Goal: Check status: Check status

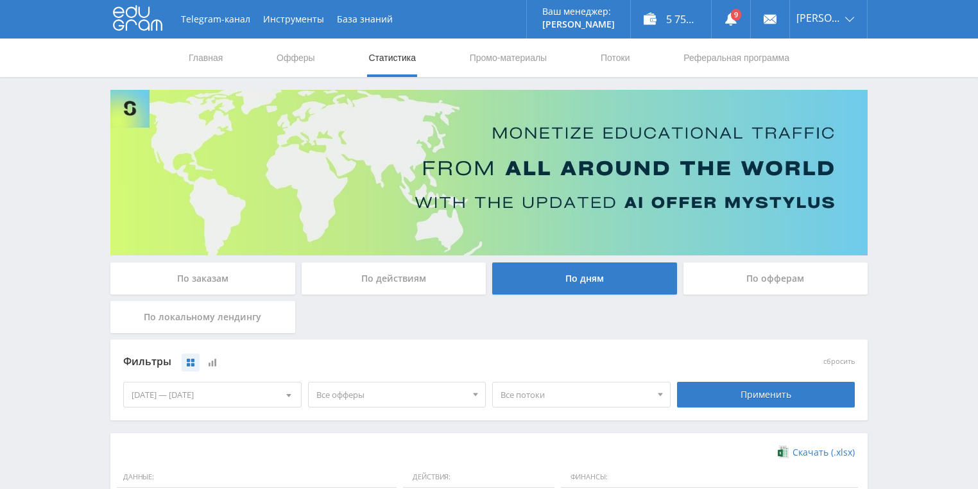
scroll to position [350, 0]
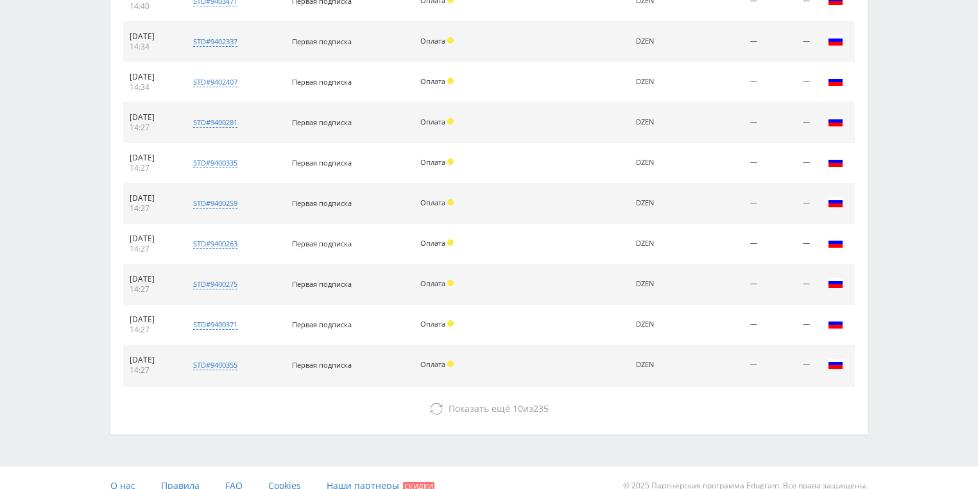
scroll to position [586, 0]
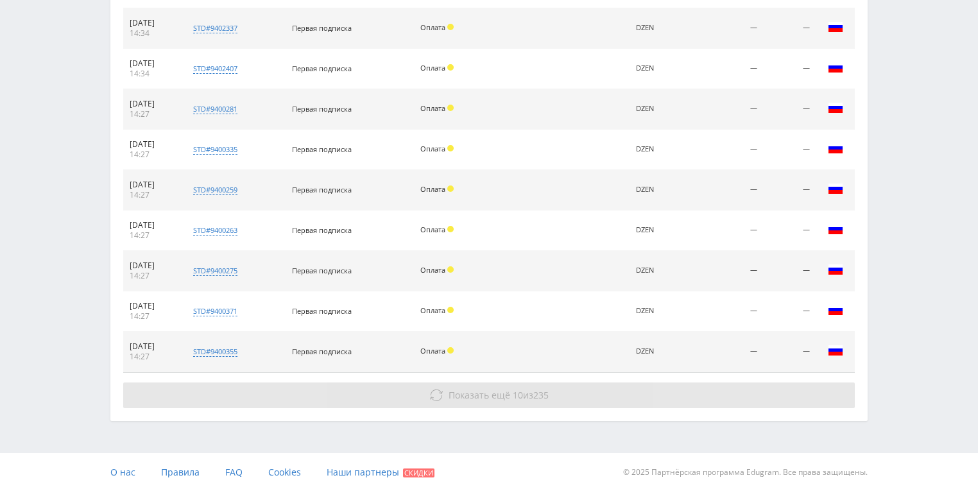
click at [478, 392] on span "Показать ещё" at bounding box center [480, 395] width 62 height 12
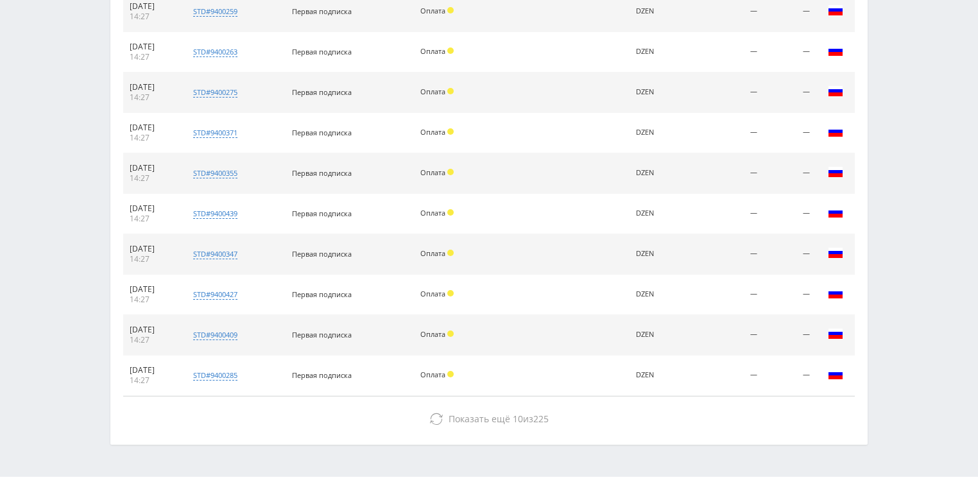
scroll to position [788, 0]
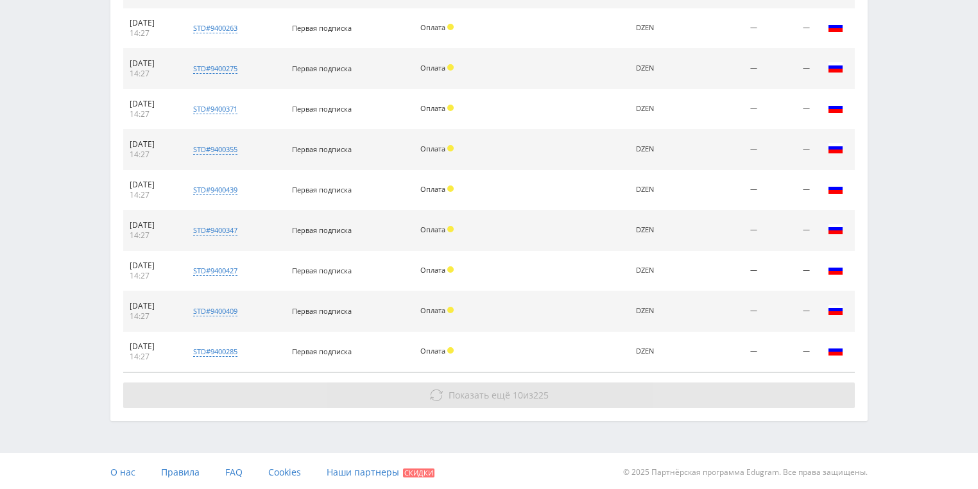
click at [482, 397] on span "Показать ещё" at bounding box center [480, 395] width 62 height 12
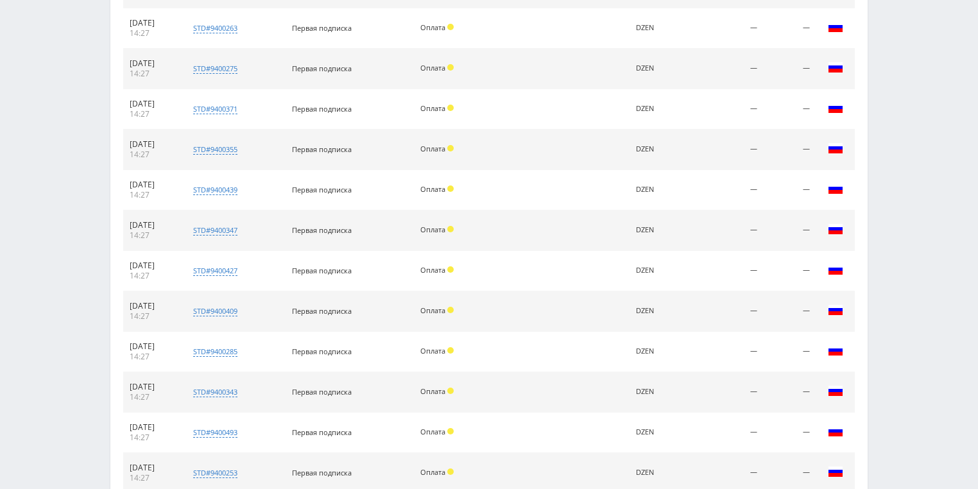
scroll to position [989, 0]
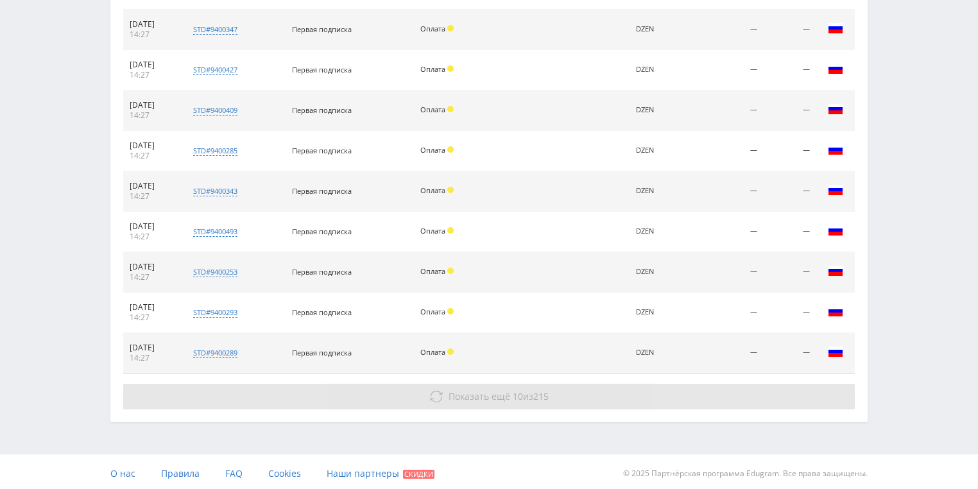
click at [498, 390] on span "Показать ещё" at bounding box center [480, 396] width 62 height 12
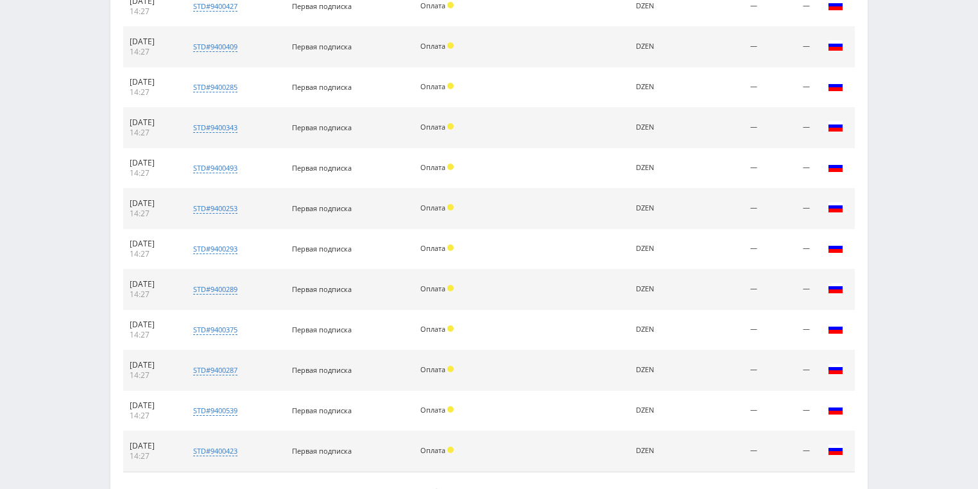
scroll to position [1151, 0]
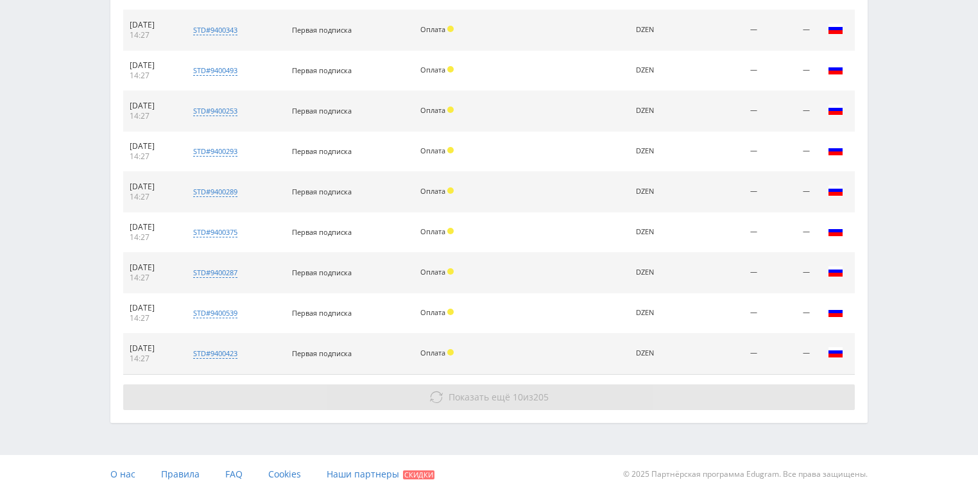
click at [519, 403] on button "Показать ещё 10 из 205" at bounding box center [489, 398] width 732 height 26
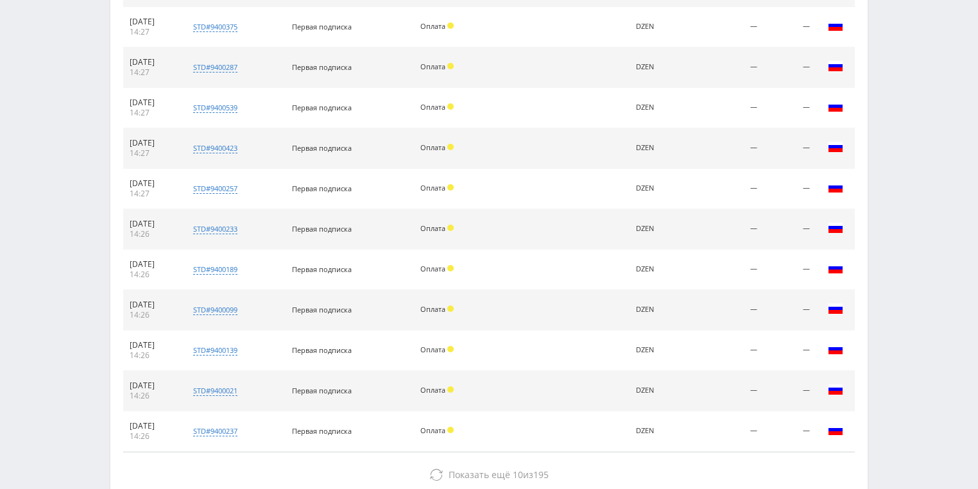
scroll to position [1407, 0]
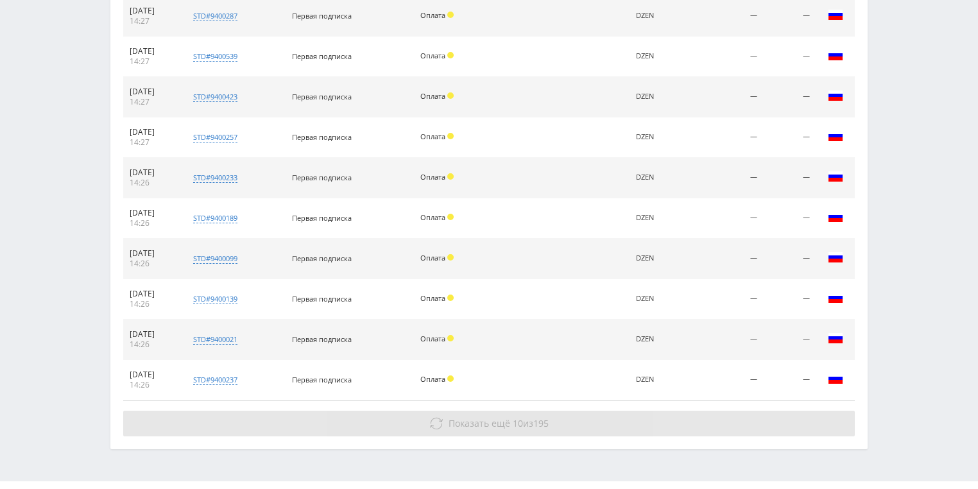
click at [503, 429] on button "Показать ещё 10 из 195" at bounding box center [489, 424] width 732 height 26
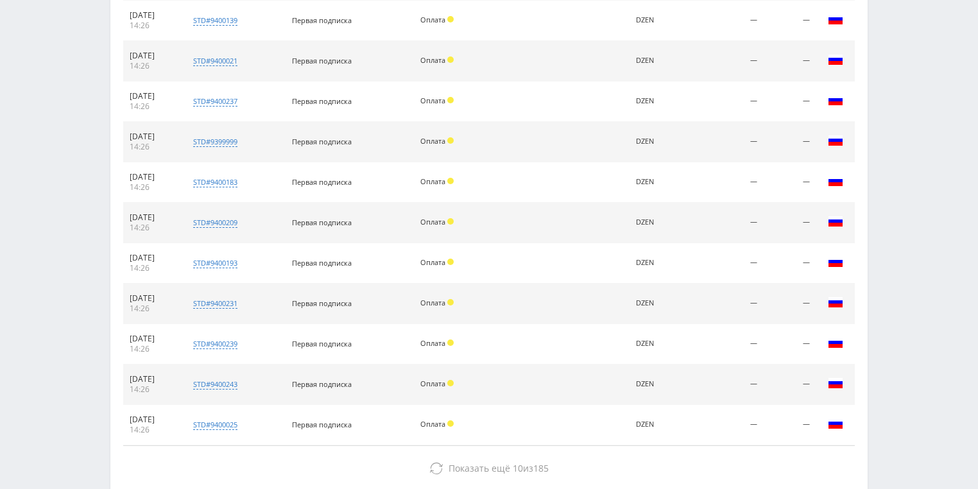
scroll to position [1756, 0]
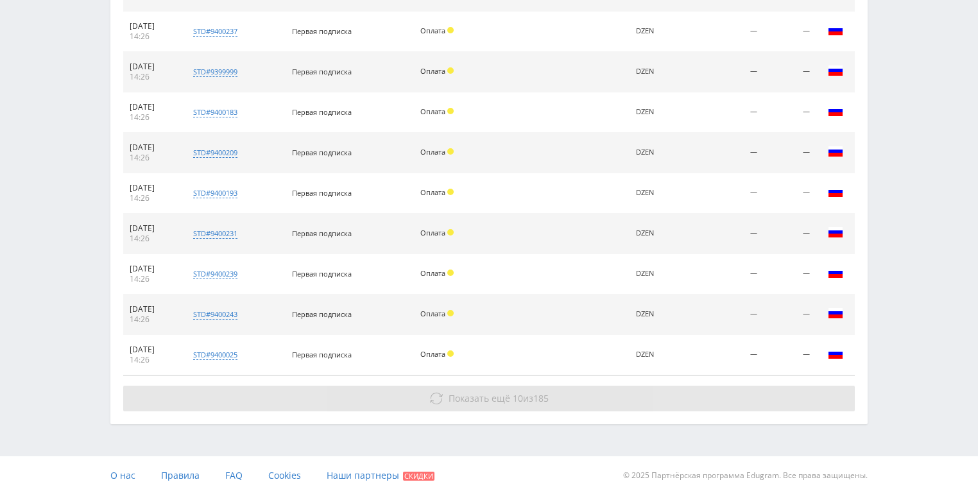
click at [507, 395] on span "Показать ещё" at bounding box center [480, 398] width 62 height 12
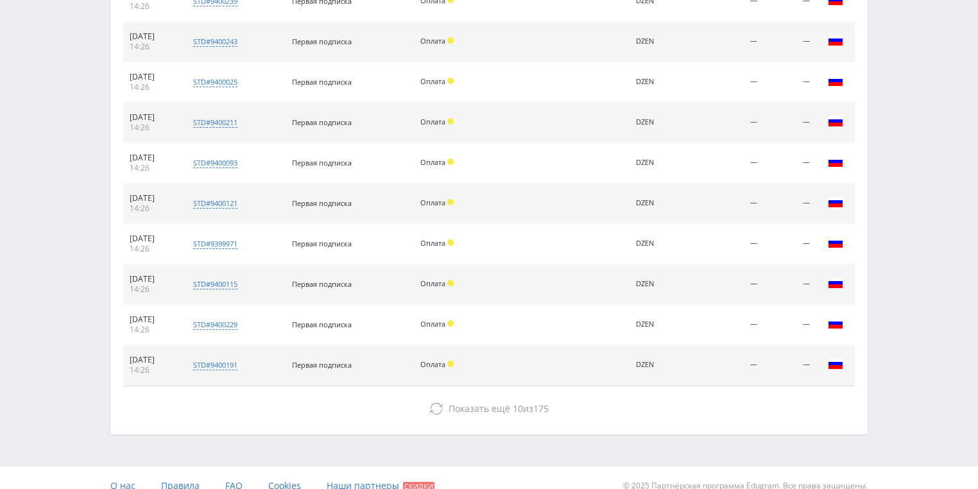
scroll to position [2038, 0]
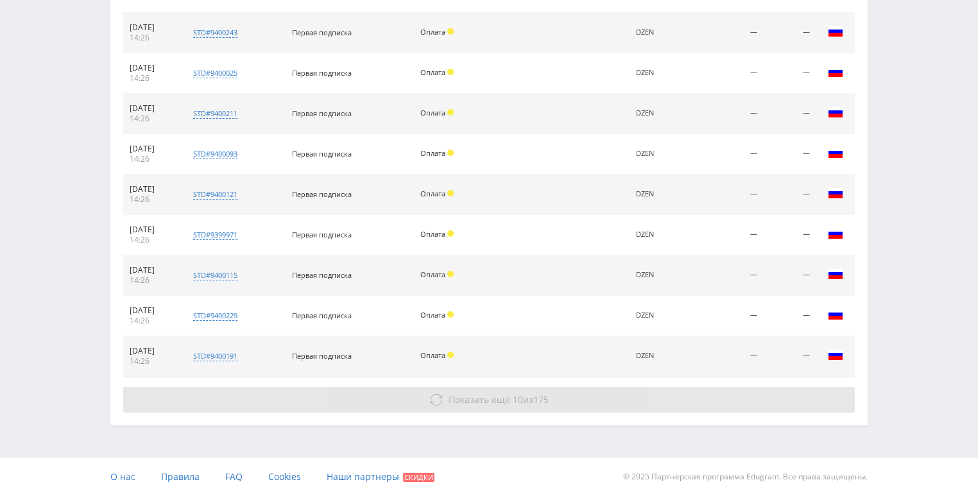
click at [506, 394] on span "Показать ещё" at bounding box center [480, 400] width 62 height 12
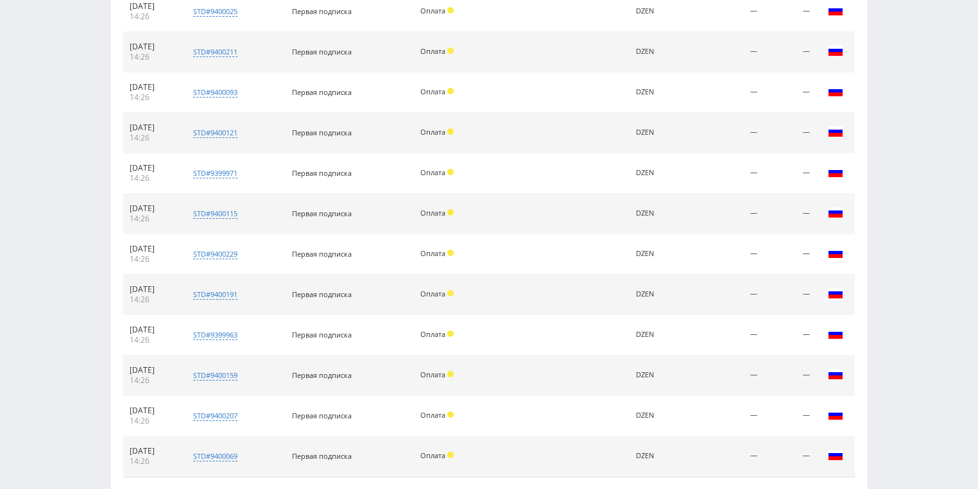
scroll to position [2199, 0]
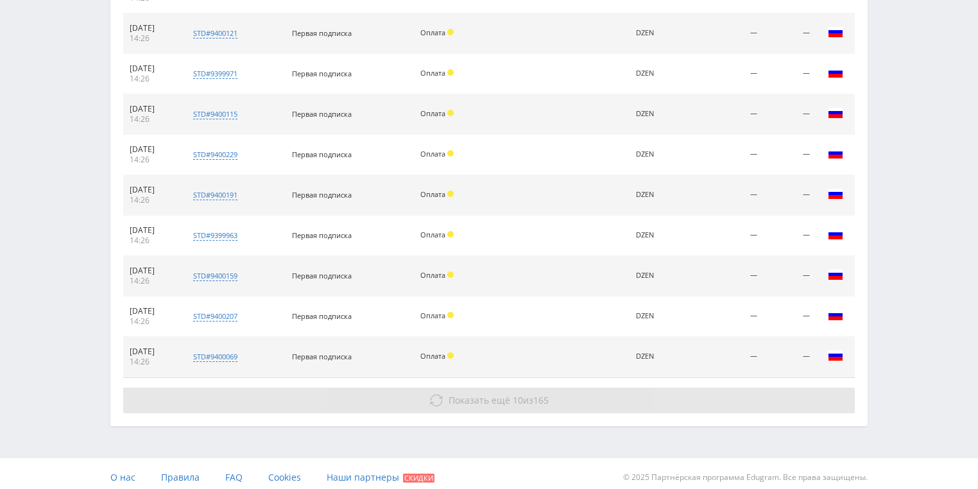
click at [508, 402] on button "Показать ещё 10 из 165" at bounding box center [489, 401] width 732 height 26
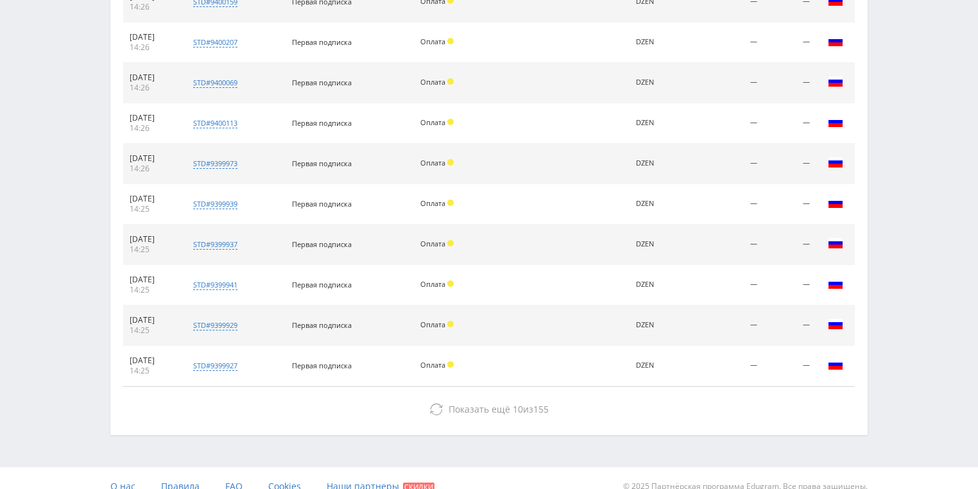
scroll to position [2481, 0]
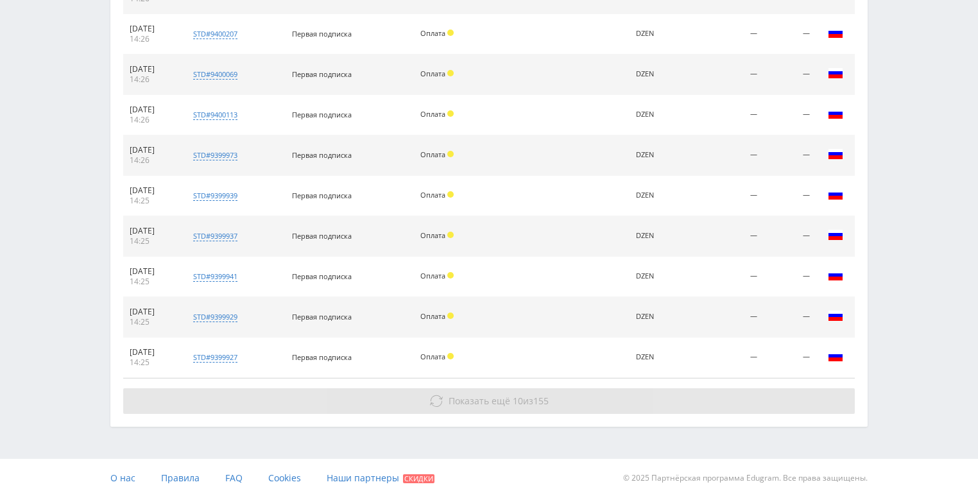
click at [508, 402] on button "Показать ещё 10 из 155" at bounding box center [489, 401] width 732 height 26
click at [510, 404] on button "Показать ещё 10 из 145" at bounding box center [489, 402] width 732 height 26
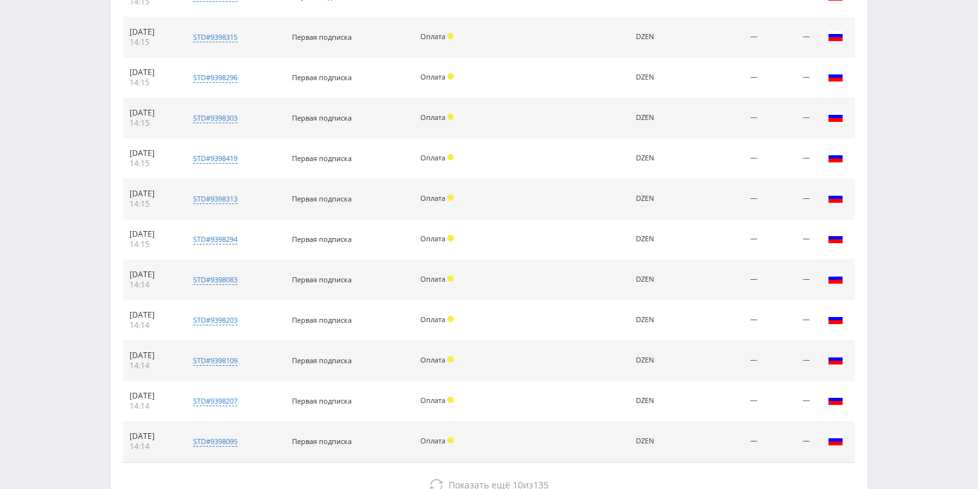
scroll to position [3166, 0]
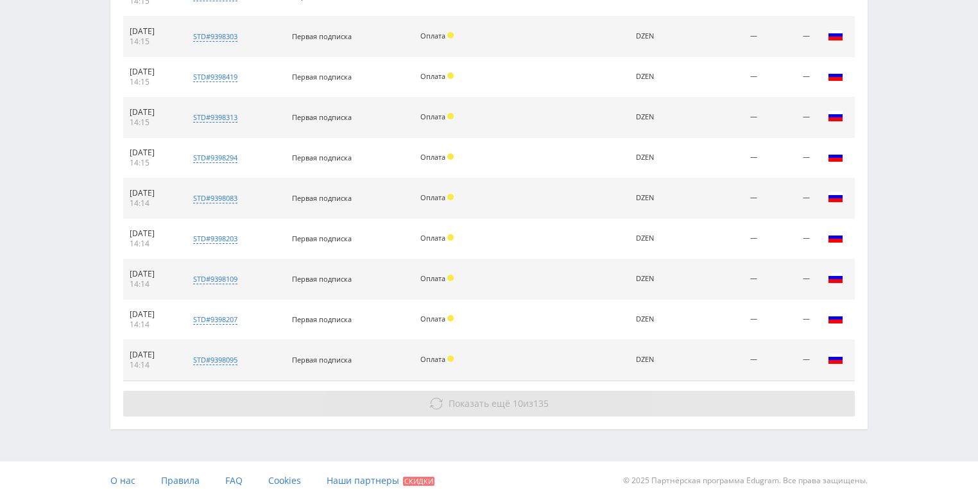
click at [517, 397] on span "10" at bounding box center [518, 403] width 10 height 12
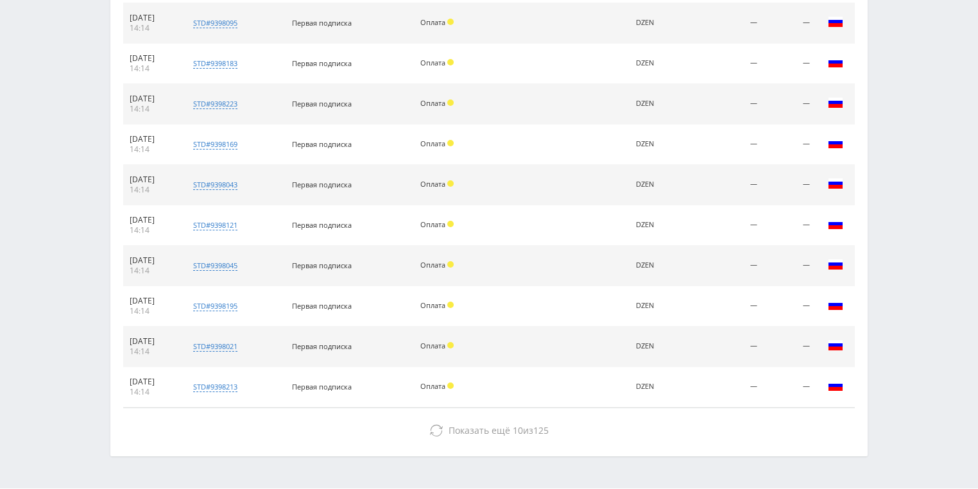
scroll to position [3530, 0]
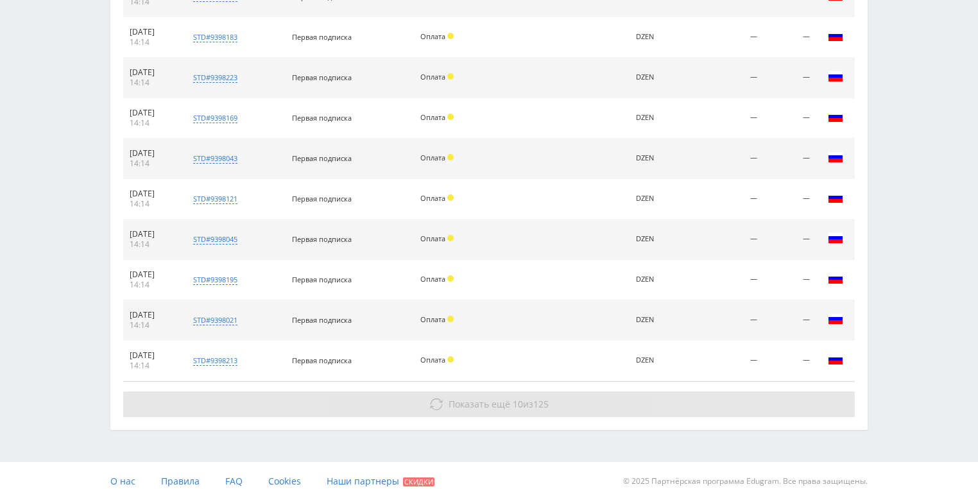
click at [519, 404] on button "Показать ещё 10 из 125" at bounding box center [489, 405] width 732 height 26
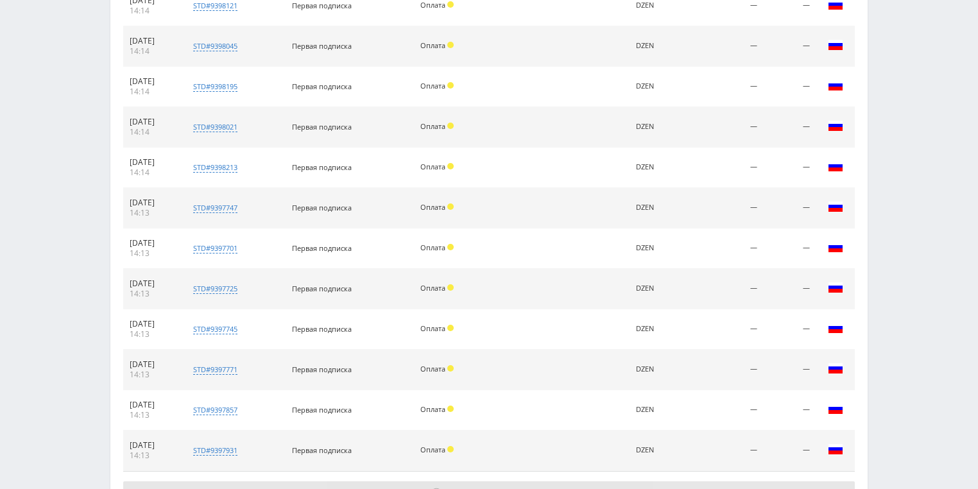
scroll to position [3812, 0]
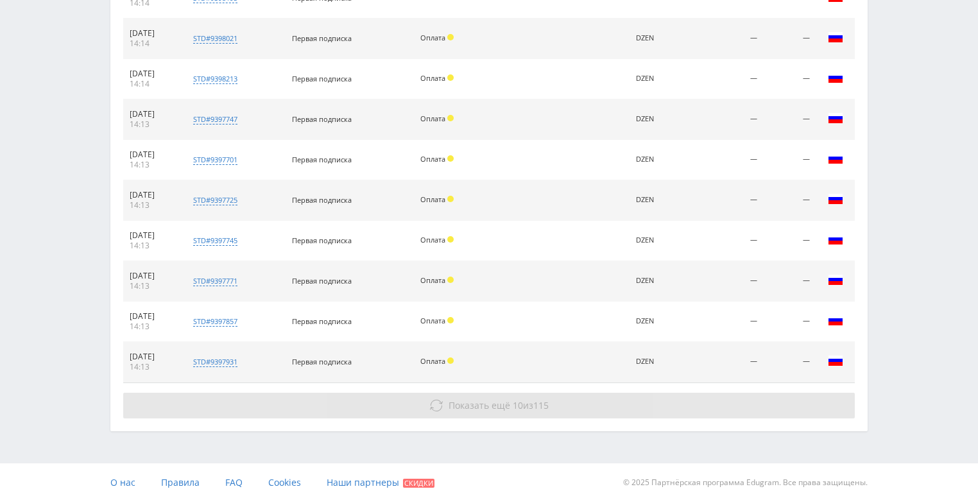
click at [514, 399] on span "10" at bounding box center [518, 405] width 10 height 12
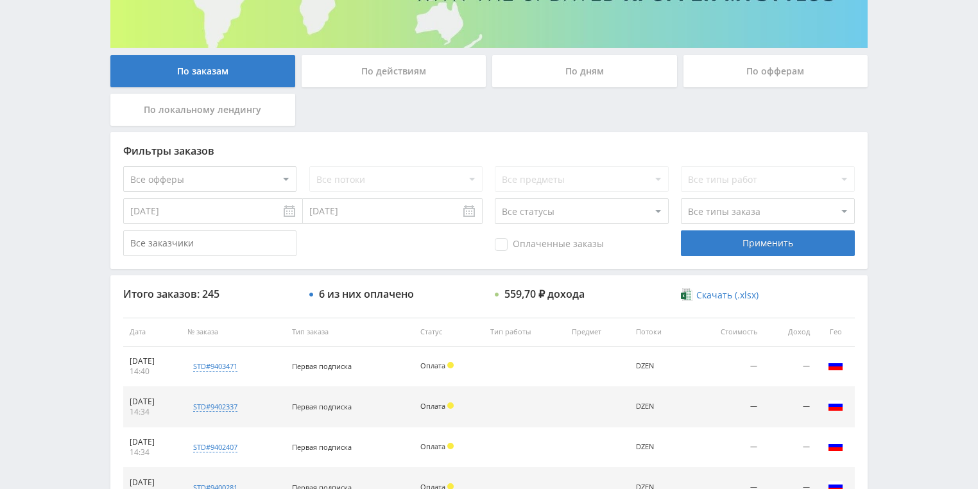
scroll to position [0, 0]
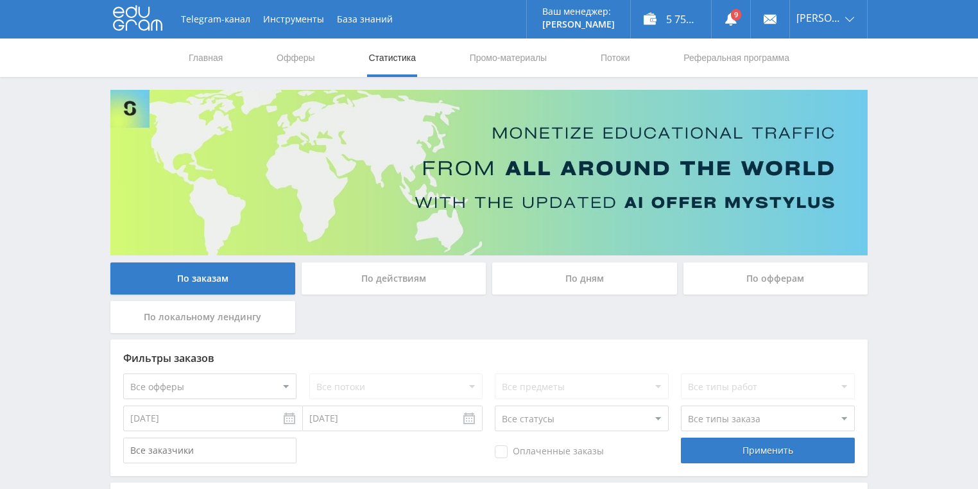
click at [408, 277] on div "По действиям" at bounding box center [394, 279] width 185 height 32
click at [0, 0] on input "По действиям" at bounding box center [0, 0] width 0 height 0
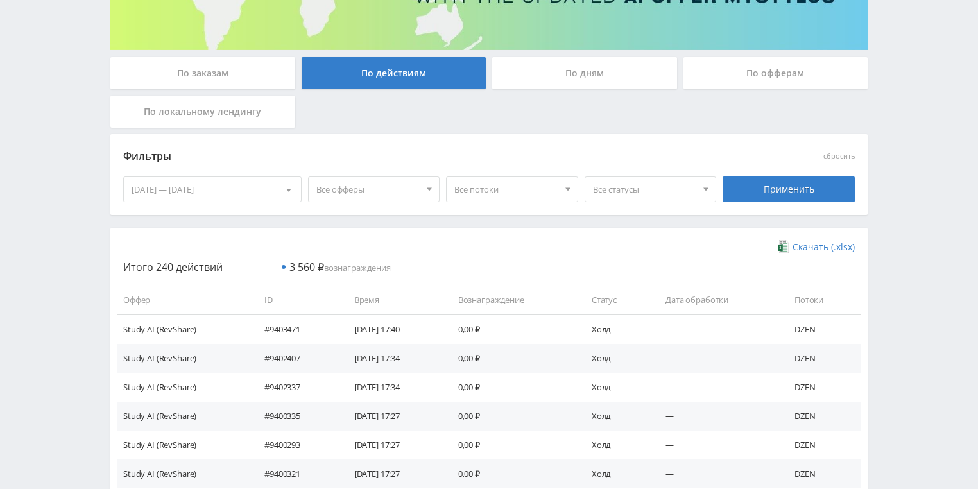
click at [571, 86] on div "По дням" at bounding box center [584, 73] width 185 height 32
click at [0, 0] on input "По дням" at bounding box center [0, 0] width 0 height 0
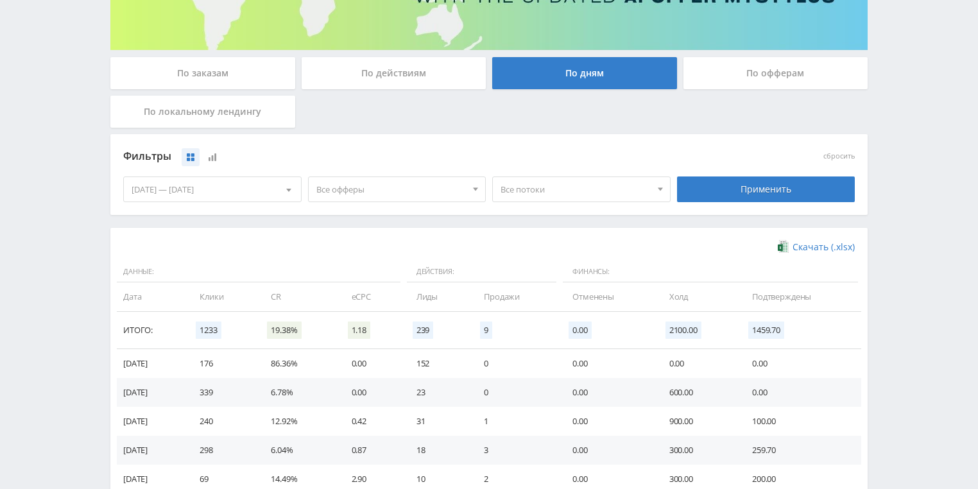
scroll to position [308, 0]
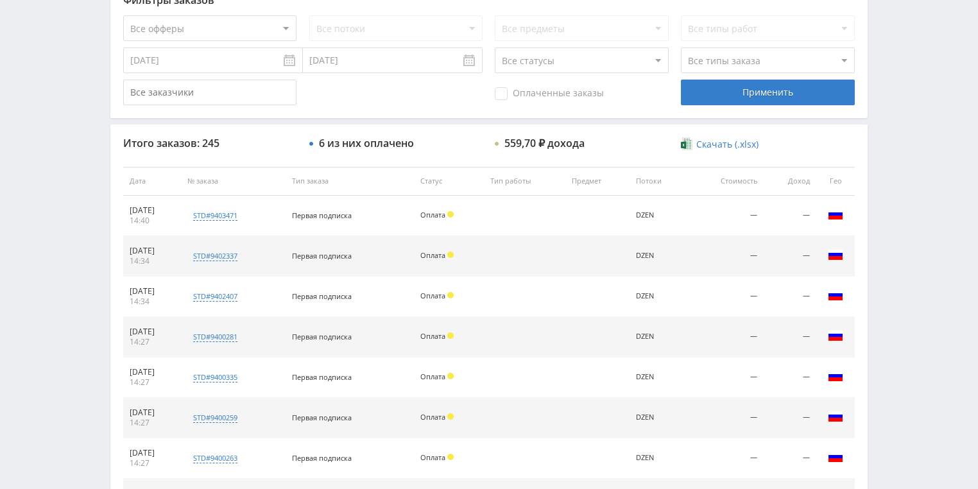
scroll to position [360, 0]
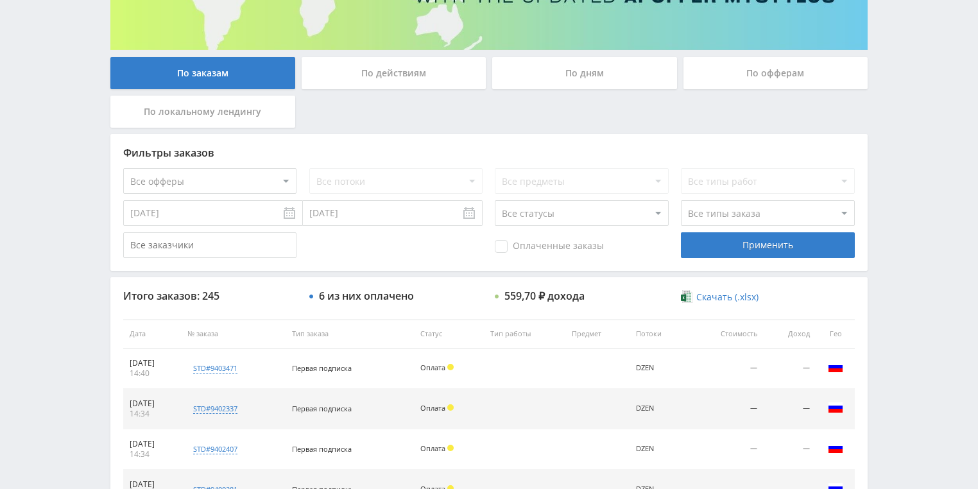
click at [401, 80] on div "По действиям" at bounding box center [394, 73] width 185 height 32
click at [0, 0] on input "По действиям" at bounding box center [0, 0] width 0 height 0
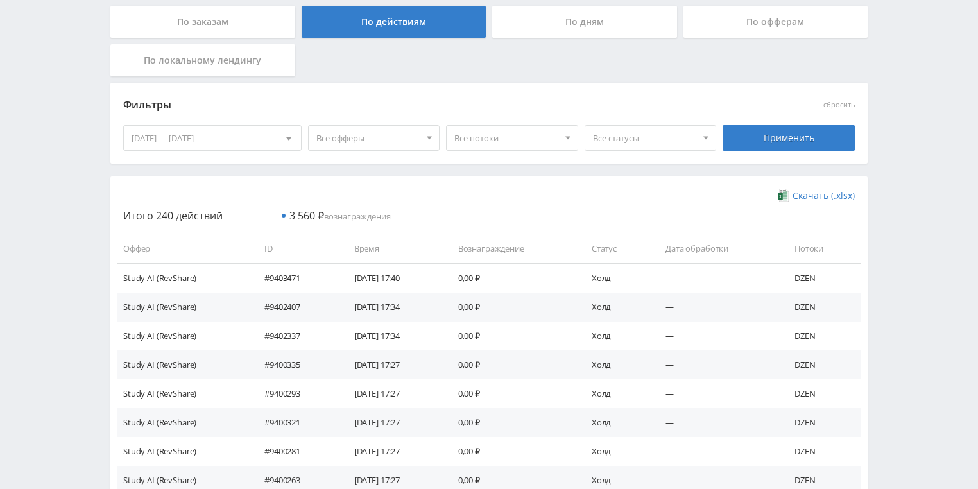
scroll to position [308, 0]
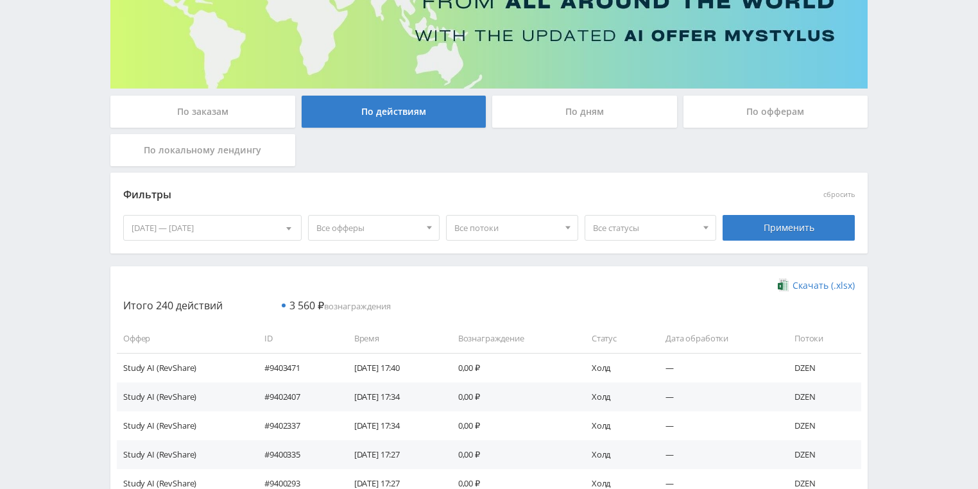
click at [519, 104] on div "По дням" at bounding box center [584, 112] width 185 height 32
click at [0, 0] on input "По дням" at bounding box center [0, 0] width 0 height 0
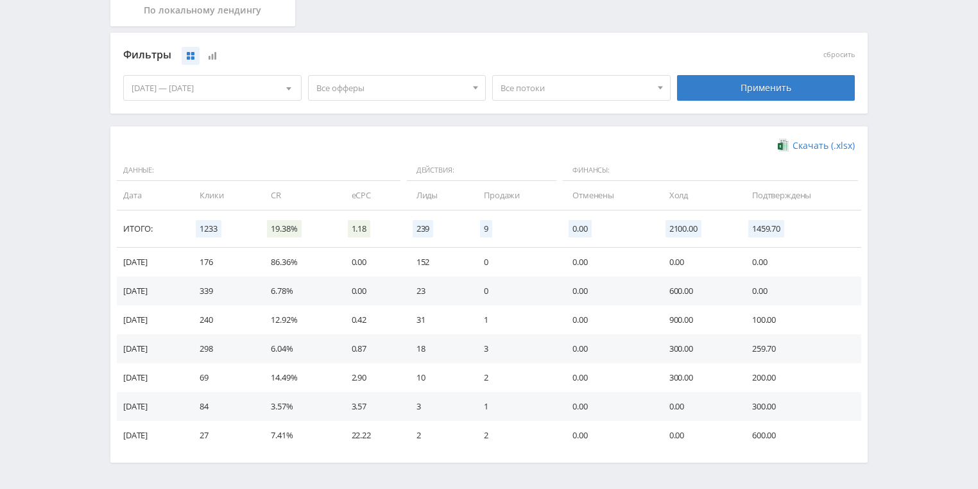
scroll to position [321, 0]
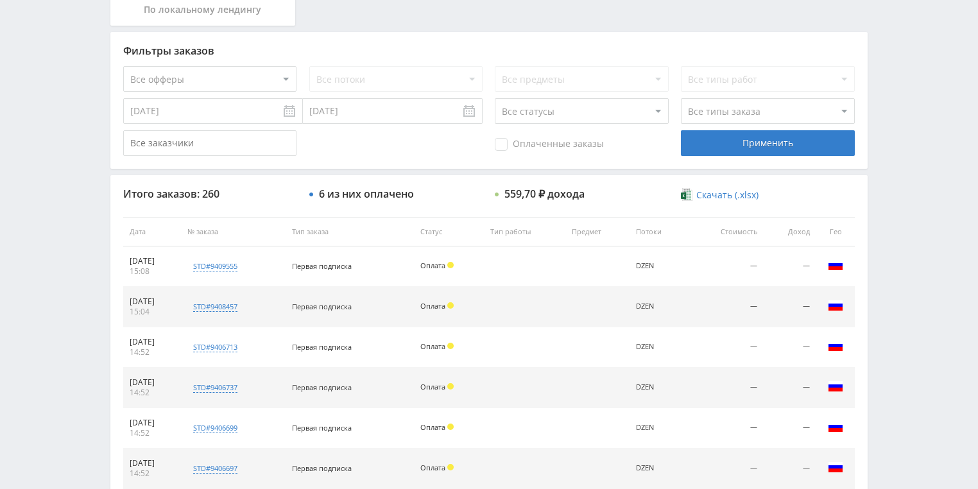
scroll to position [308, 0]
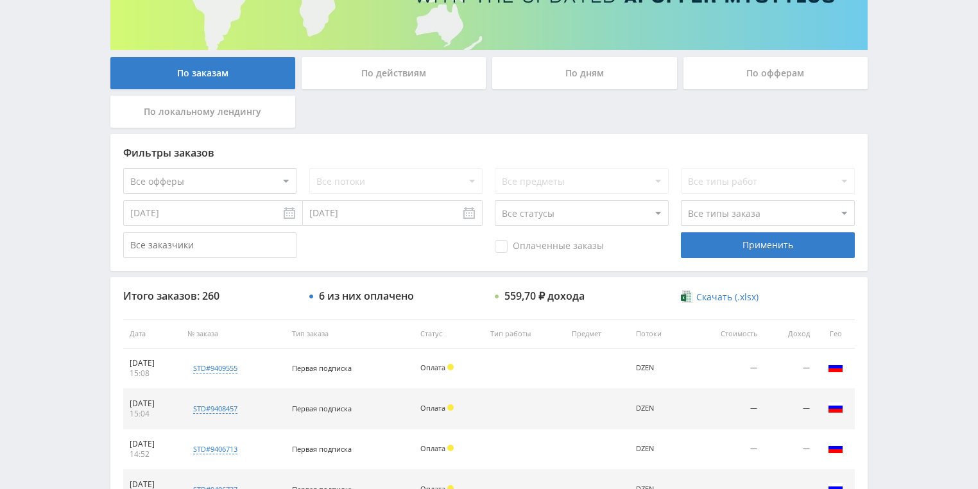
click at [378, 67] on div "По действиям" at bounding box center [394, 73] width 185 height 32
click at [0, 0] on input "По действиям" at bounding box center [0, 0] width 0 height 0
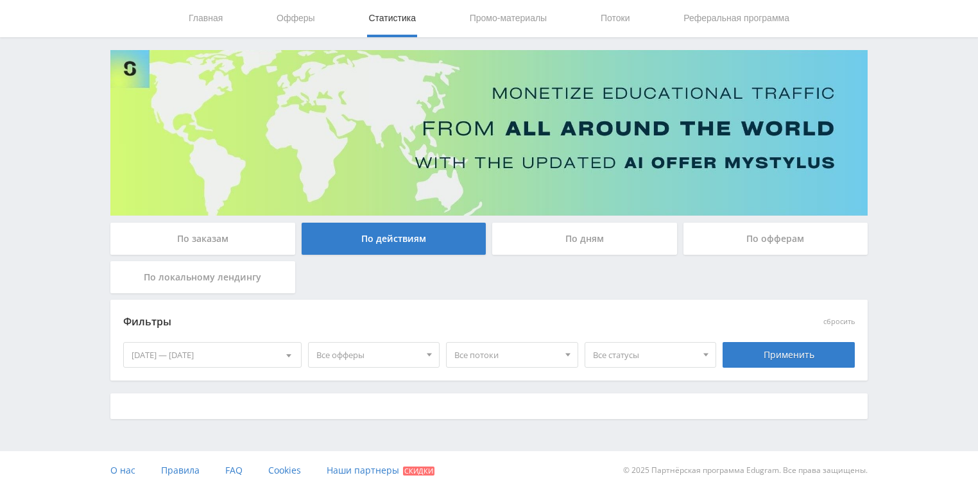
scroll to position [205, 0]
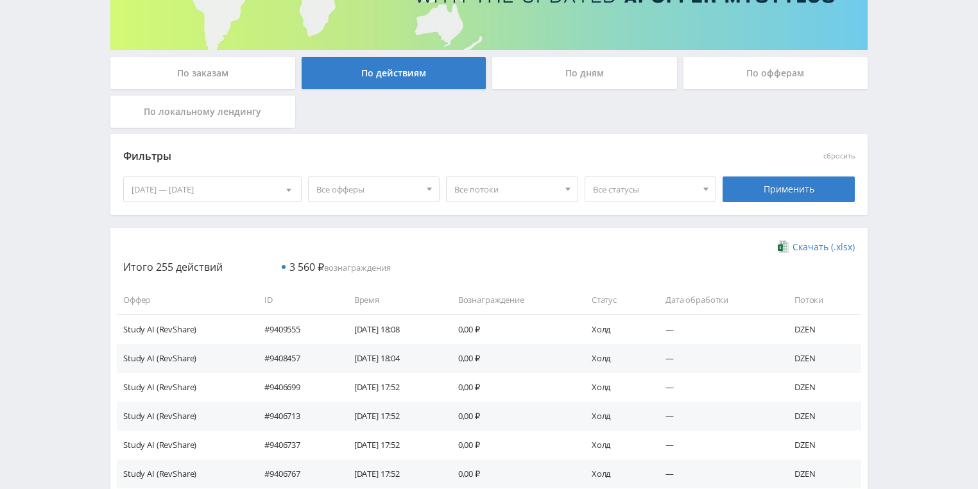
click at [557, 74] on div "По дням" at bounding box center [584, 73] width 185 height 32
click at [0, 0] on input "По дням" at bounding box center [0, 0] width 0 height 0
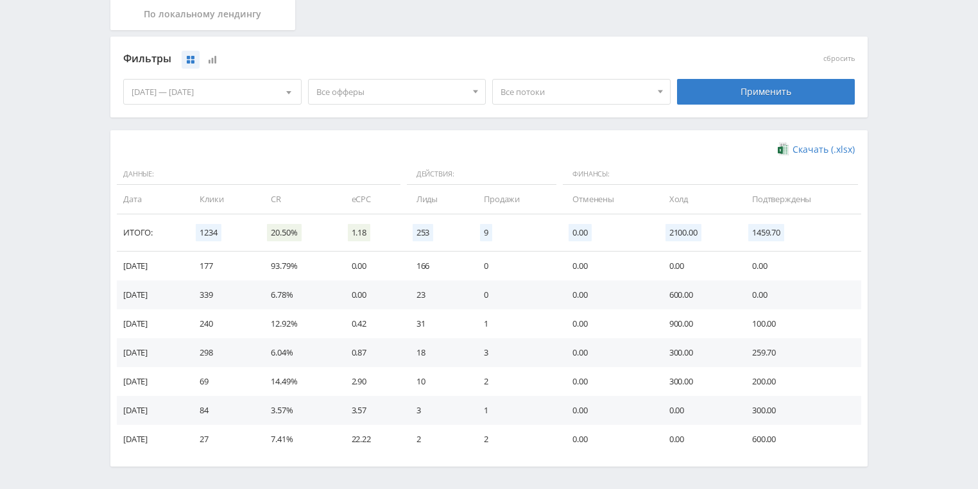
scroll to position [308, 0]
